Goal: Task Accomplishment & Management: Manage account settings

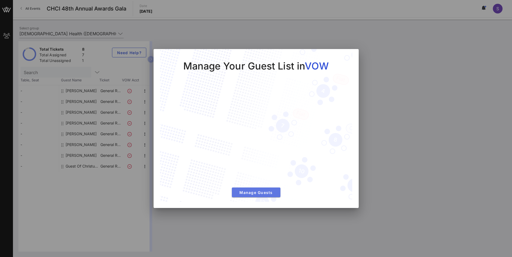
click at [261, 192] on span "Manage Guests" at bounding box center [256, 192] width 40 height 5
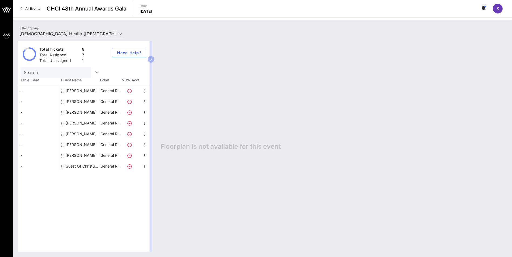
click at [73, 91] on div "[PERSON_NAME]" at bounding box center [81, 91] width 31 height 11
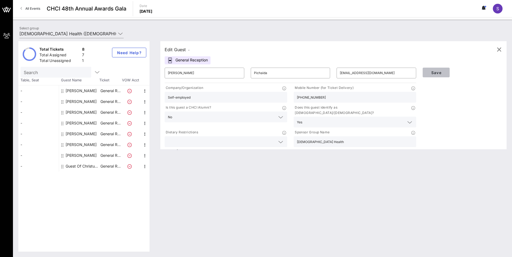
click at [437, 70] on button "Save" at bounding box center [436, 73] width 27 height 10
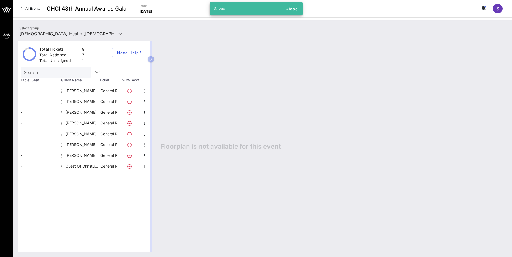
click at [78, 100] on div "[PERSON_NAME]" at bounding box center [81, 101] width 31 height 11
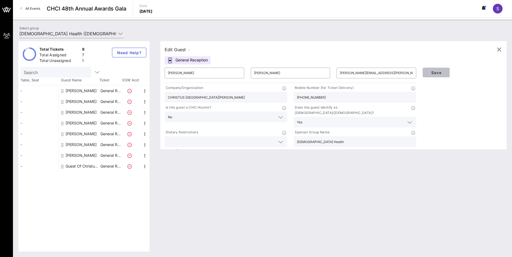
click at [437, 73] on span "Save" at bounding box center [436, 72] width 18 height 5
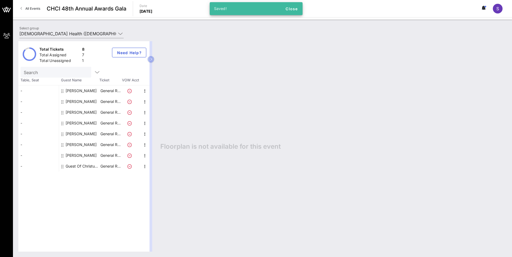
click at [80, 112] on div "[PERSON_NAME]" at bounding box center [81, 112] width 31 height 11
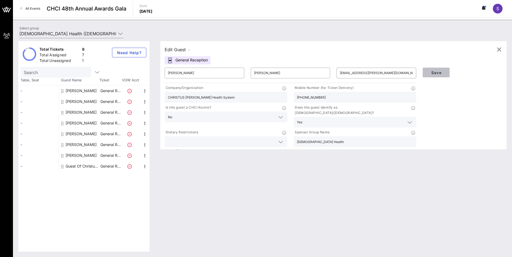
click at [438, 72] on span "Save" at bounding box center [436, 72] width 18 height 5
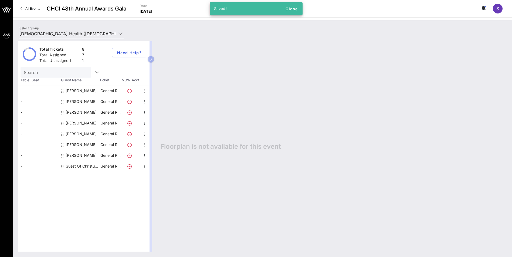
click at [75, 123] on div "[PERSON_NAME]" at bounding box center [81, 123] width 31 height 11
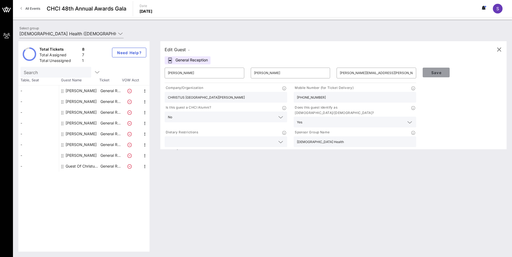
click at [438, 72] on span "Save" at bounding box center [436, 72] width 18 height 5
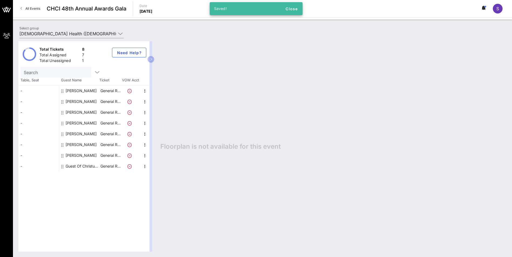
click at [78, 133] on div "[PERSON_NAME]" at bounding box center [81, 134] width 31 height 11
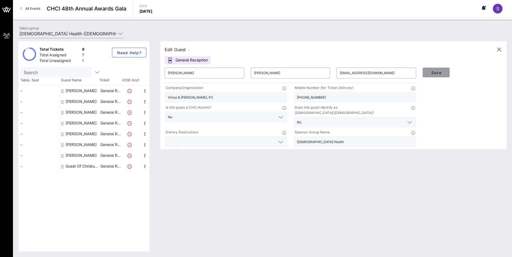
click at [435, 74] on span "Save" at bounding box center [436, 72] width 18 height 5
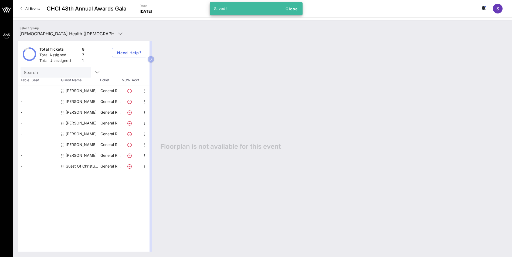
click at [75, 144] on div "[PERSON_NAME]" at bounding box center [81, 145] width 31 height 11
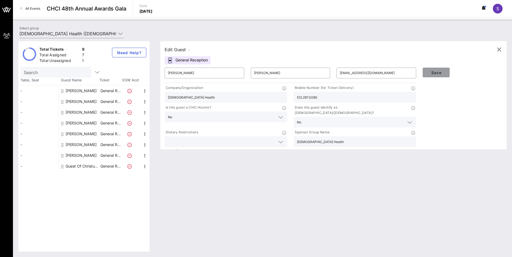
click at [440, 72] on span "Save" at bounding box center [436, 72] width 18 height 5
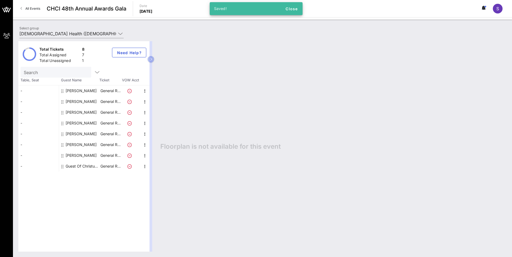
click at [74, 155] on div "[PERSON_NAME]" at bounding box center [81, 155] width 31 height 11
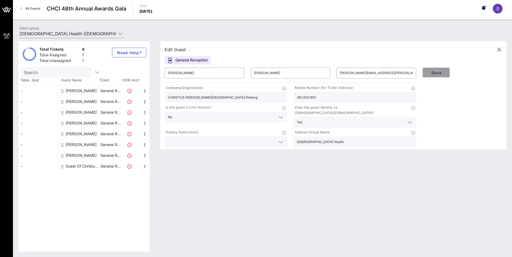
click at [436, 73] on span "Save" at bounding box center [436, 72] width 18 height 5
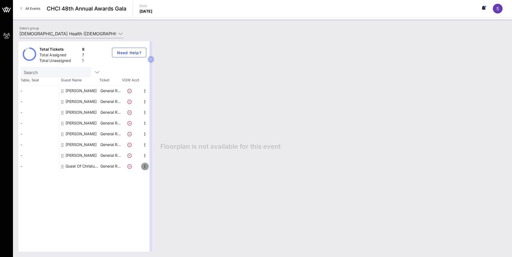
click at [145, 167] on icon "button" at bounding box center [145, 167] width 6 height 6
click at [99, 192] on div "Total Tickets 8 Total Assigned 7 Total Unassigned 1 Need Help? Search Table, Se…" at bounding box center [83, 146] width 131 height 211
